Goal: Navigation & Orientation: Find specific page/section

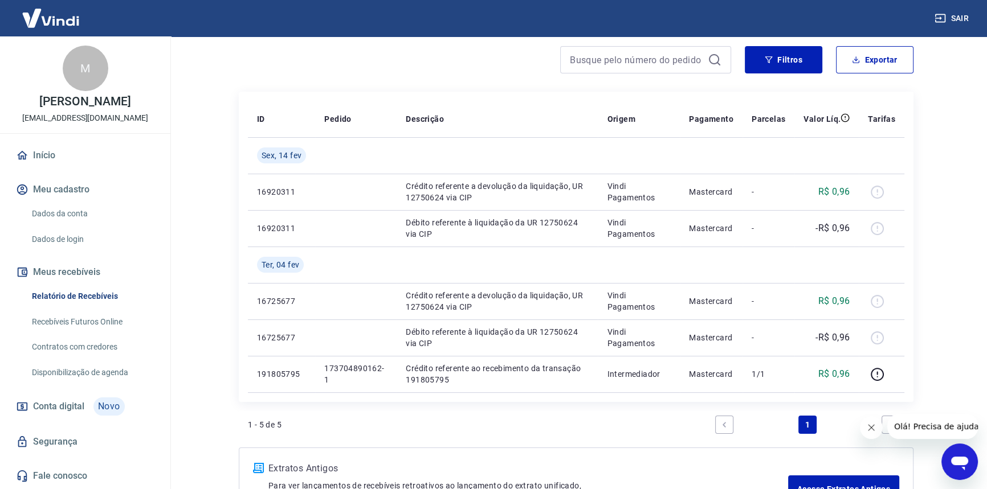
scroll to position [103, 0]
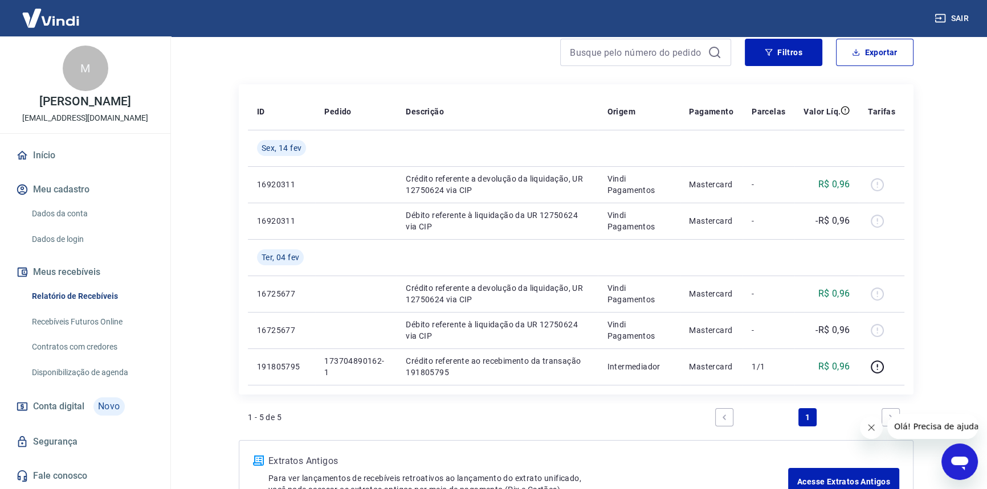
click at [81, 344] on link "Contratos com credores" at bounding box center [91, 347] width 129 height 23
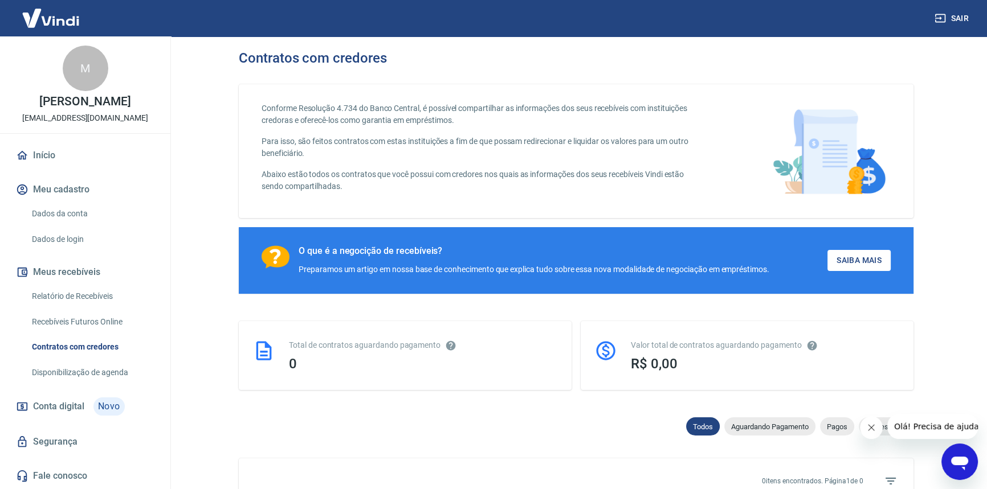
click at [71, 375] on link "Disponibilização de agenda" at bounding box center [91, 372] width 129 height 23
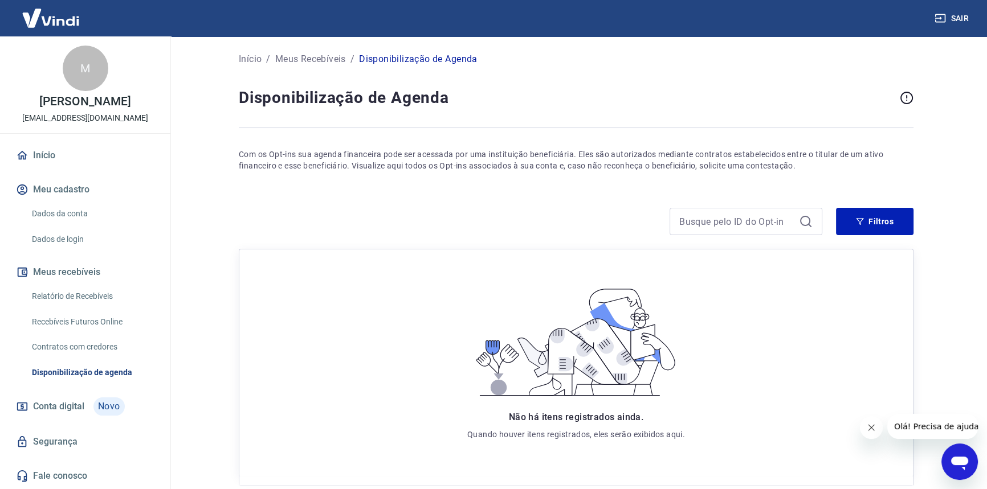
scroll to position [60, 0]
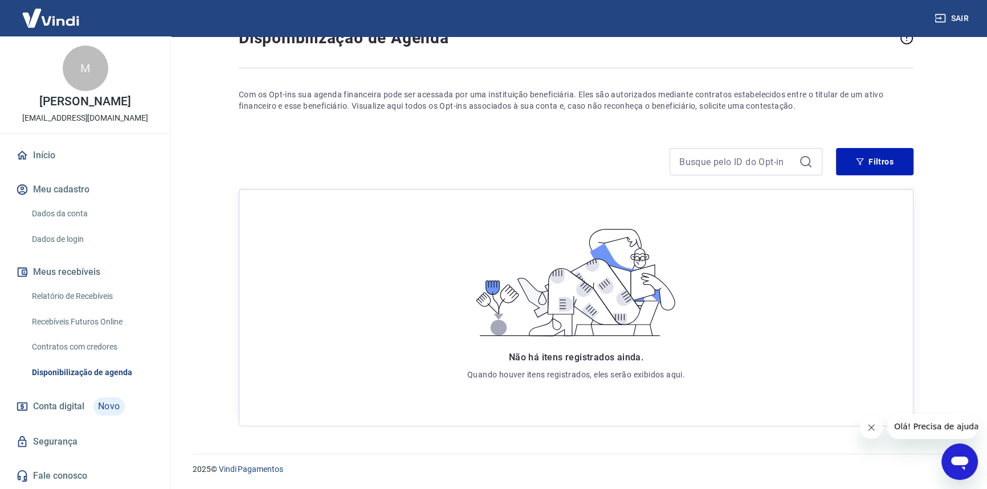
click at [869, 428] on icon "Fechar mensagem da empresa" at bounding box center [871, 428] width 6 height 6
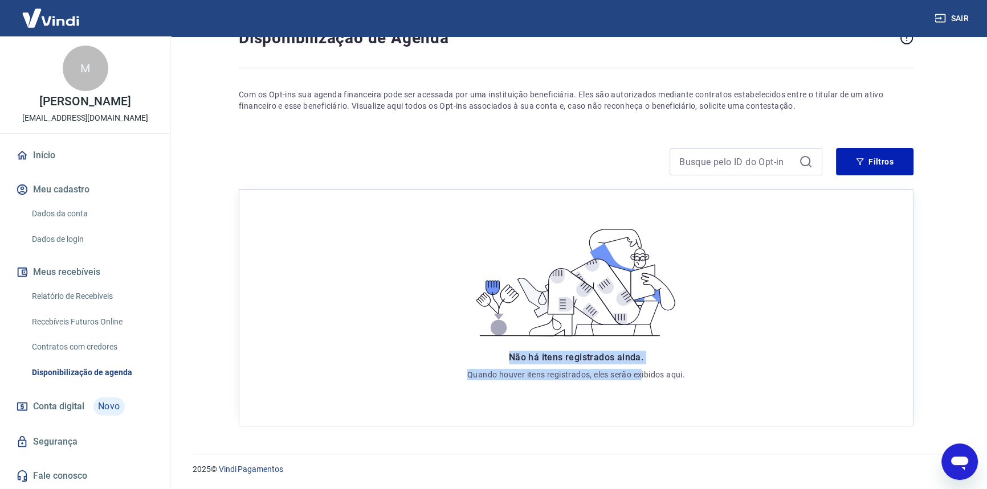
drag, startPoint x: 484, startPoint y: 363, endPoint x: 643, endPoint y: 365, distance: 158.4
click at [643, 365] on div "Não há itens registrados ainda. Quando houver itens registrados, eles serão exi…" at bounding box center [576, 366] width 218 height 30
click at [644, 365] on div "Não há itens registrados ainda. Quando houver itens registrados, eles serão exi…" at bounding box center [576, 366] width 218 height 30
click at [484, 113] on div "Início / Meus Recebíveis / Disponibilização de Agenda Disponibilização de Agend…" at bounding box center [576, 209] width 702 height 464
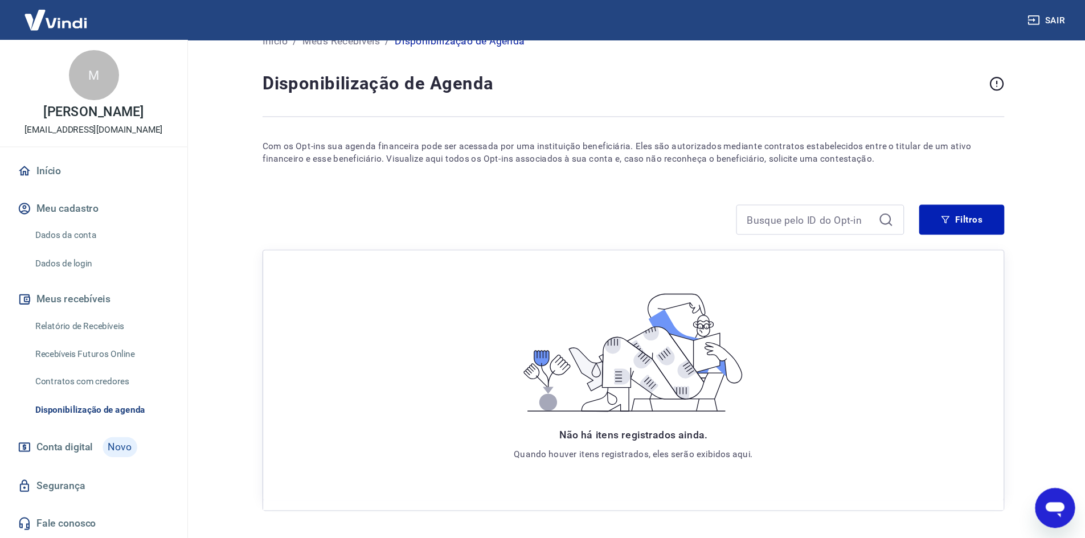
scroll to position [0, 0]
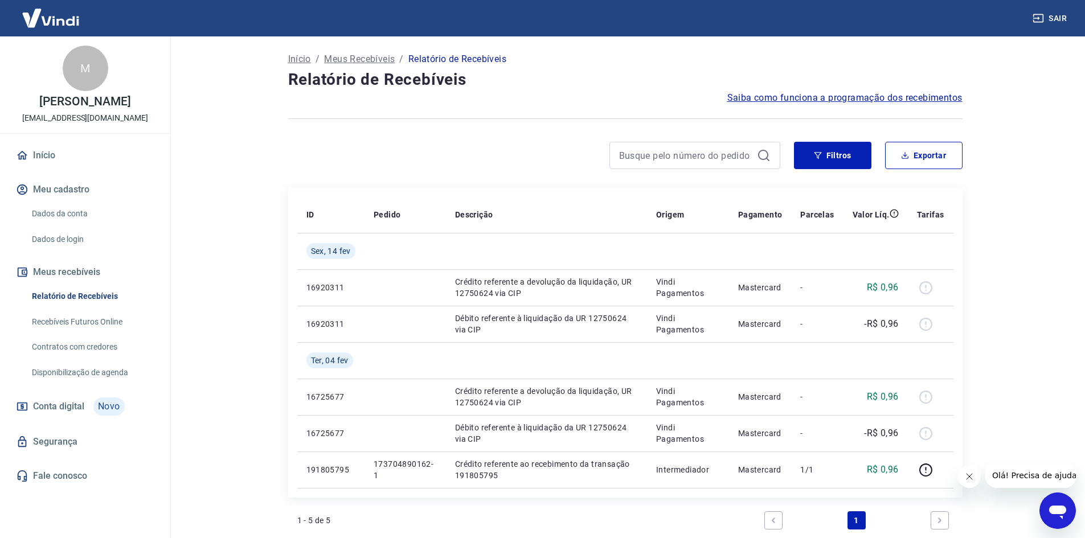
click at [78, 381] on link "Disponibilização de agenda" at bounding box center [91, 372] width 129 height 23
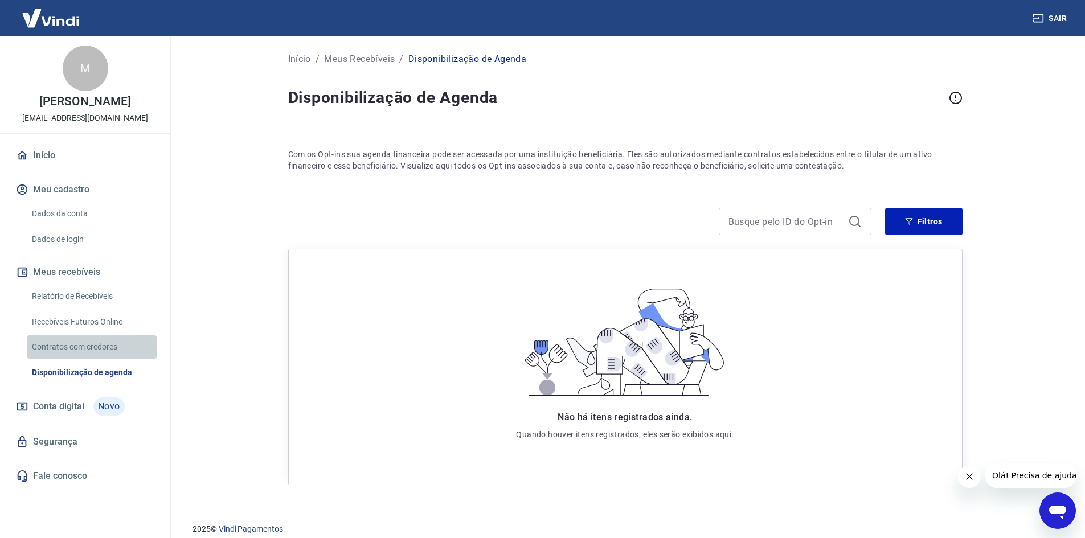
click at [76, 338] on link "Contratos com credores" at bounding box center [91, 347] width 129 height 23
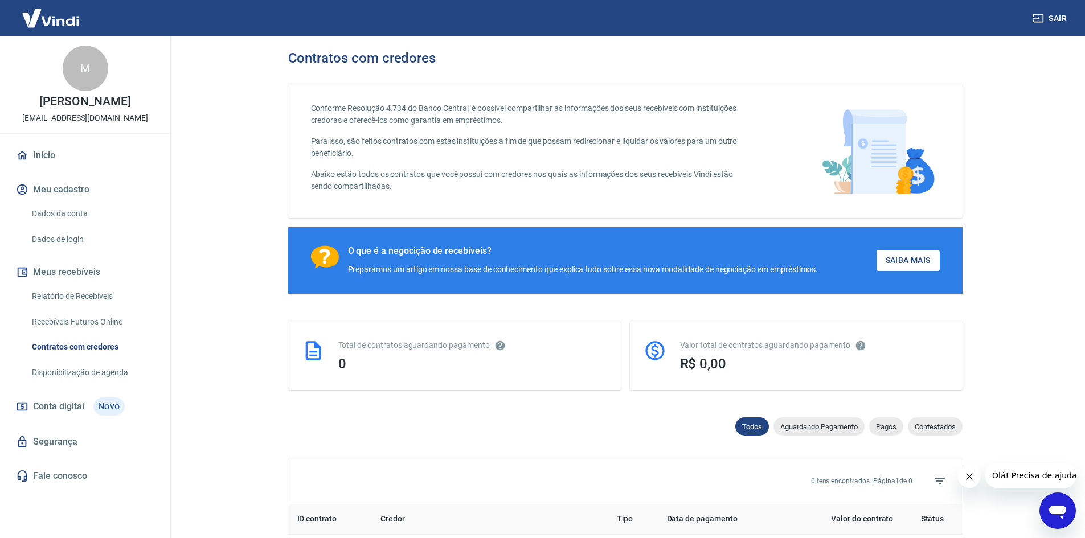
scroll to position [285, 0]
